Goal: Register for event/course

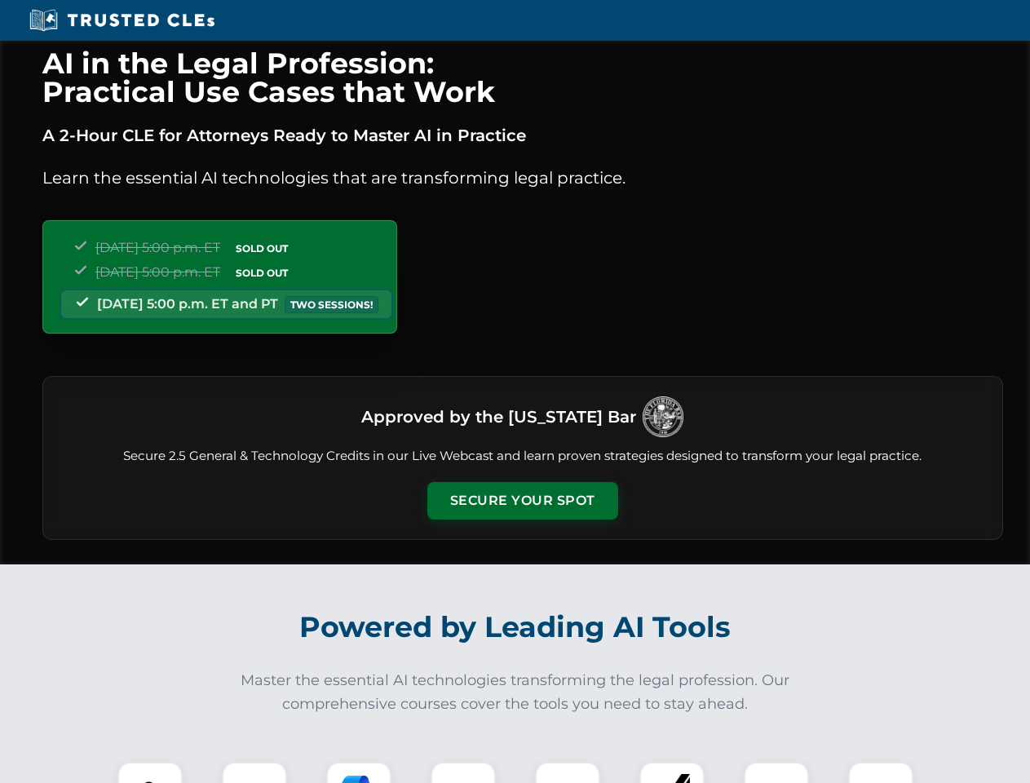
click at [522, 501] on button "Secure Your Spot" at bounding box center [523, 501] width 191 height 38
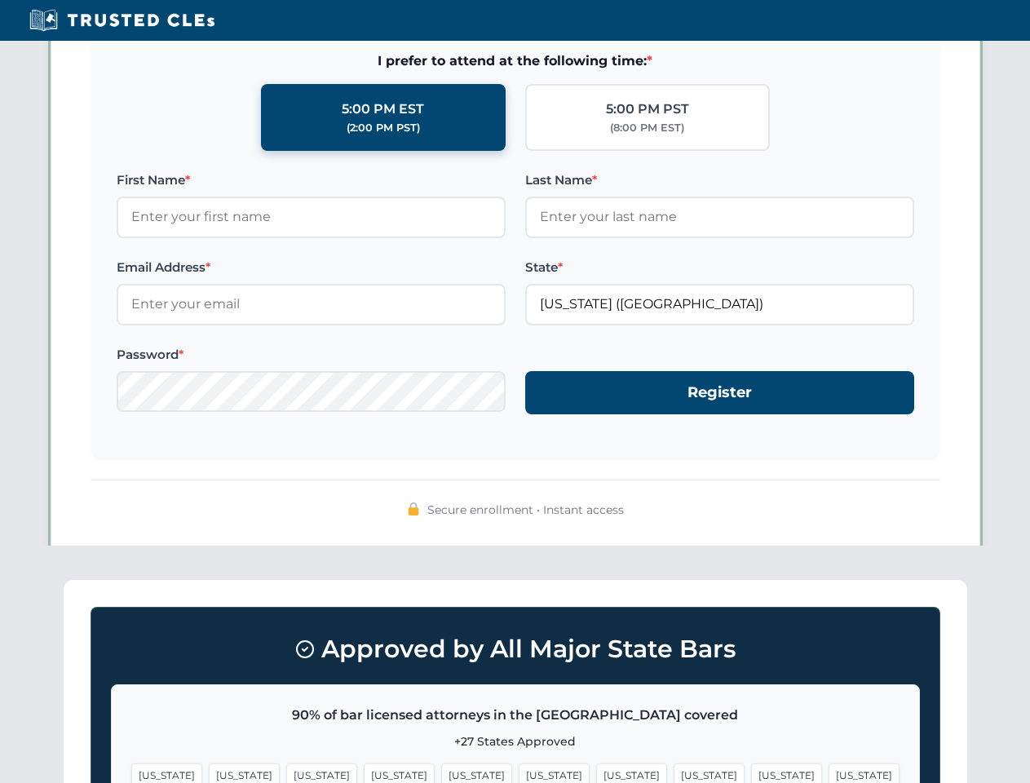
click at [596, 773] on span "[US_STATE]" at bounding box center [631, 776] width 71 height 24
click at [751, 773] on span "[US_STATE]" at bounding box center [786, 776] width 71 height 24
